Goal: Browse casually

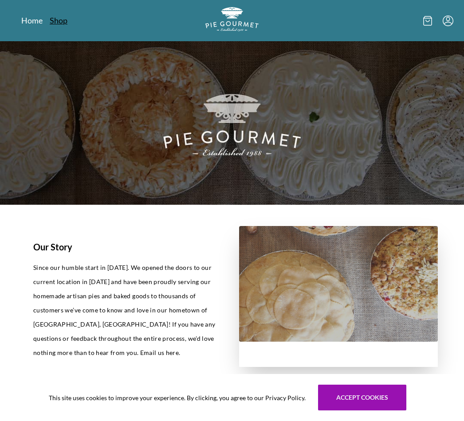
click at [59, 24] on link "Shop" at bounding box center [59, 20] width 18 height 11
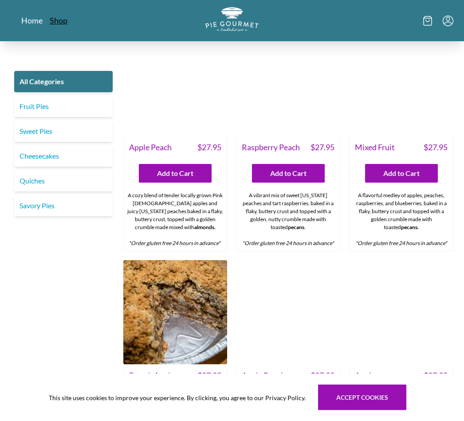
scroll to position [2281, 0]
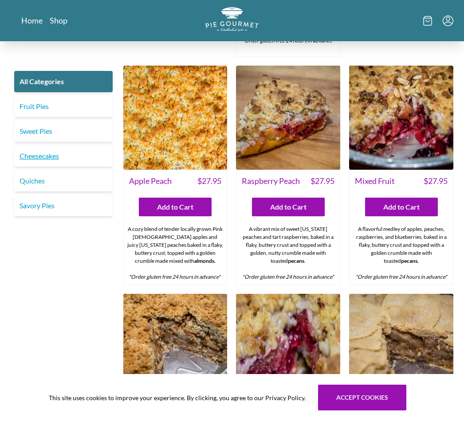
click at [72, 150] on link "Cheesecakes" at bounding box center [63, 156] width 98 height 21
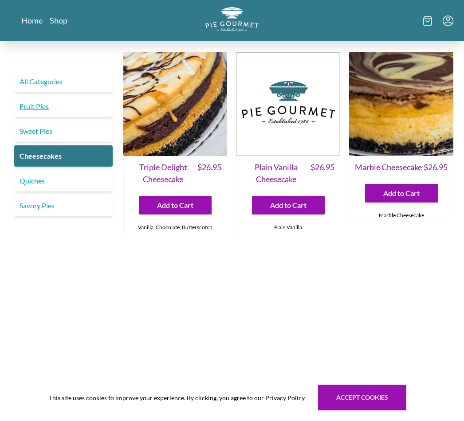
click at [74, 105] on link "Fruit Pies" at bounding box center [63, 106] width 98 height 21
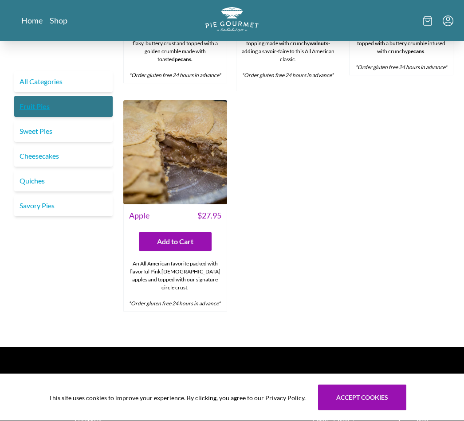
scroll to position [647, 0]
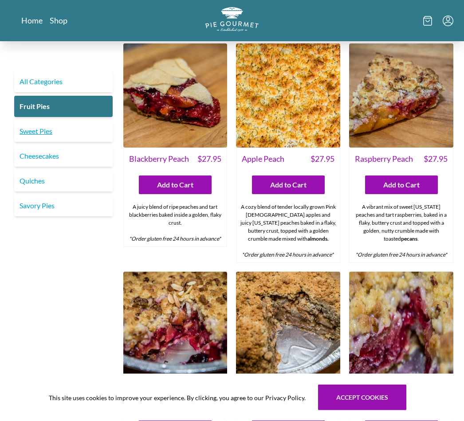
click at [55, 133] on link "Sweet Pies" at bounding box center [63, 131] width 98 height 21
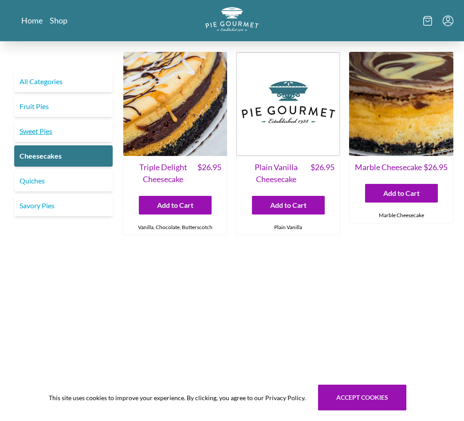
scroll to position [8, 0]
